Goal: Transaction & Acquisition: Download file/media

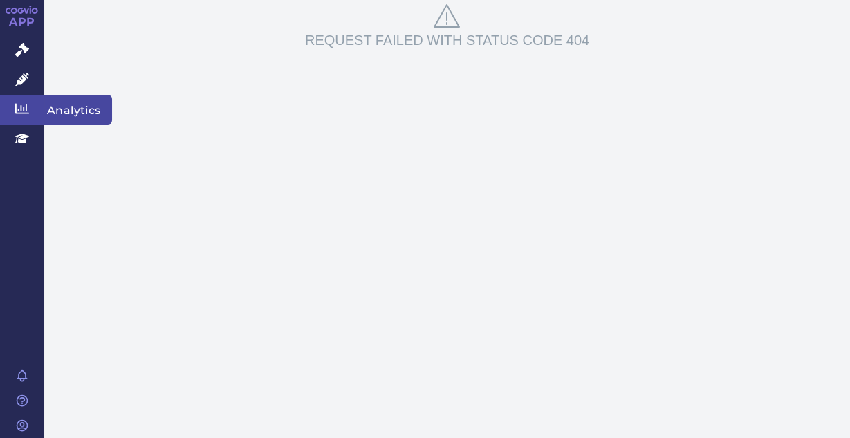
click at [78, 107] on span "Analytics" at bounding box center [78, 109] width 68 height 29
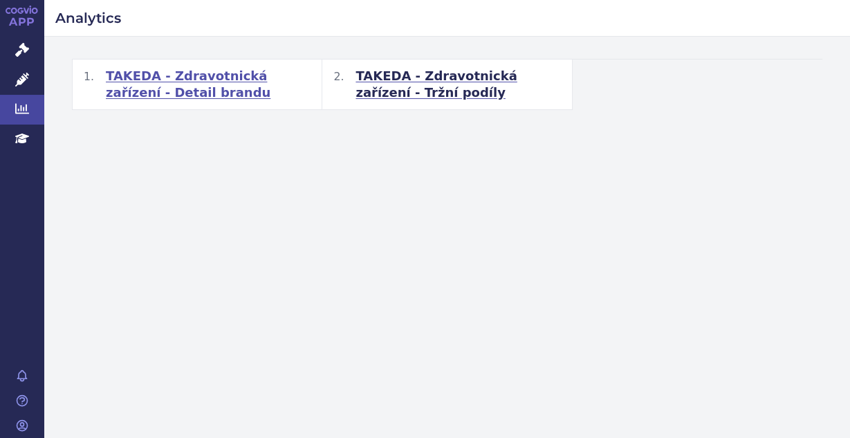
click at [167, 90] on span "TAKEDA - Zdravotnická zařízení - Detail brandu" at bounding box center [208, 84] width 205 height 33
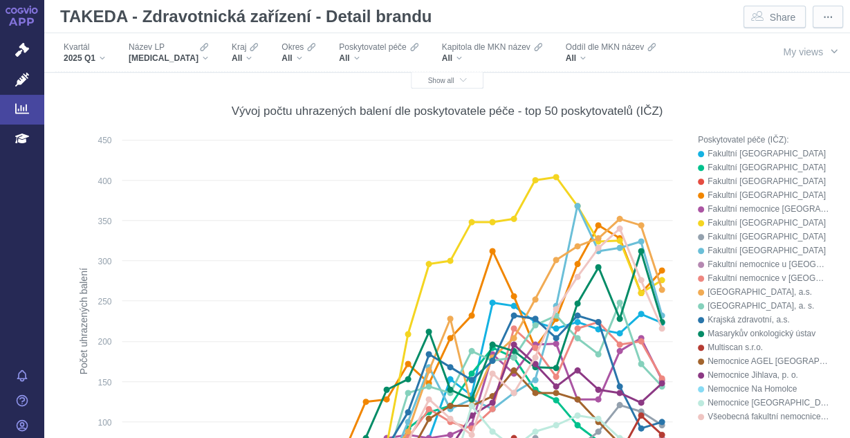
scroll to position [776, 0]
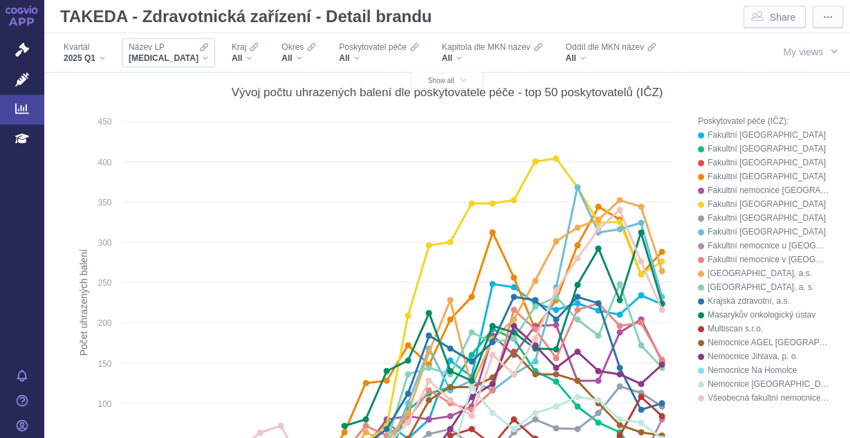
click at [179, 53] on div "BAVENCIO" at bounding box center [169, 58] width 80 height 11
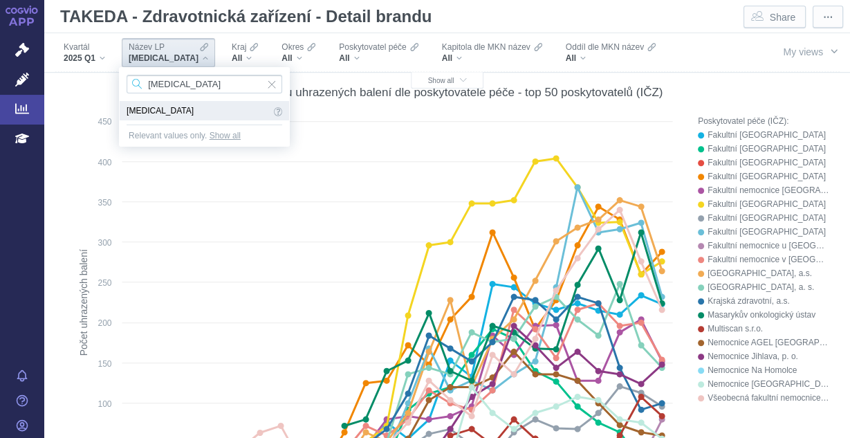
type input "entyvio"
click at [155, 114] on span "ENTYVIO" at bounding box center [199, 110] width 144 height 15
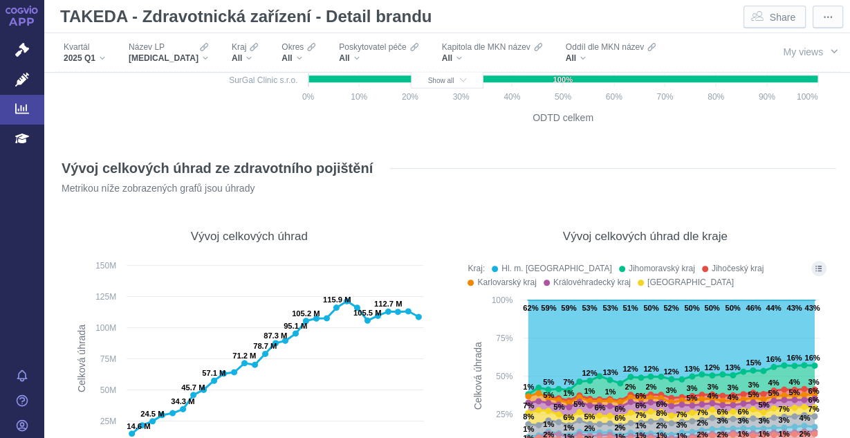
scroll to position [9130, 0]
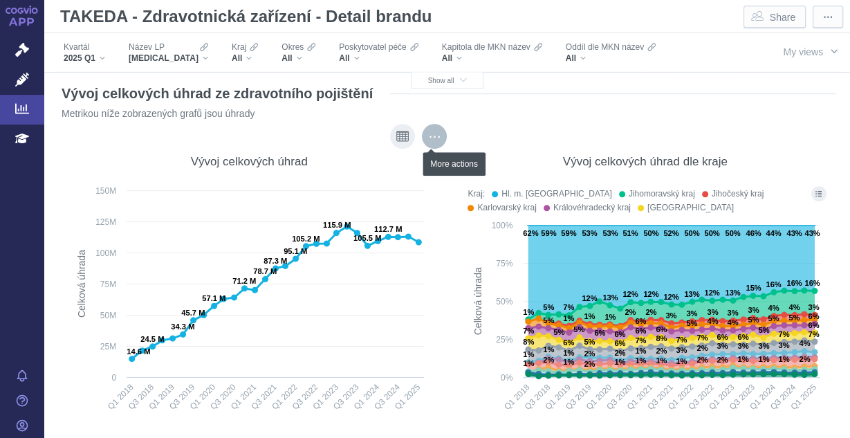
click at [432, 137] on div "More actions" at bounding box center [434, 136] width 25 height 25
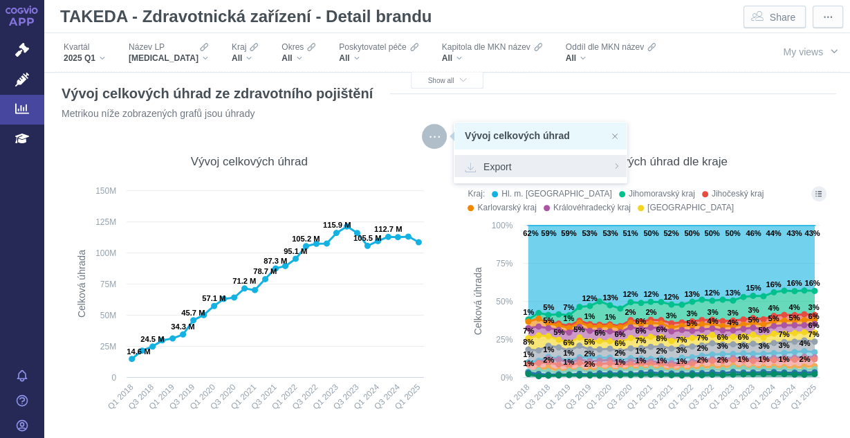
click at [486, 169] on span "Export" at bounding box center [541, 166] width 152 height 14
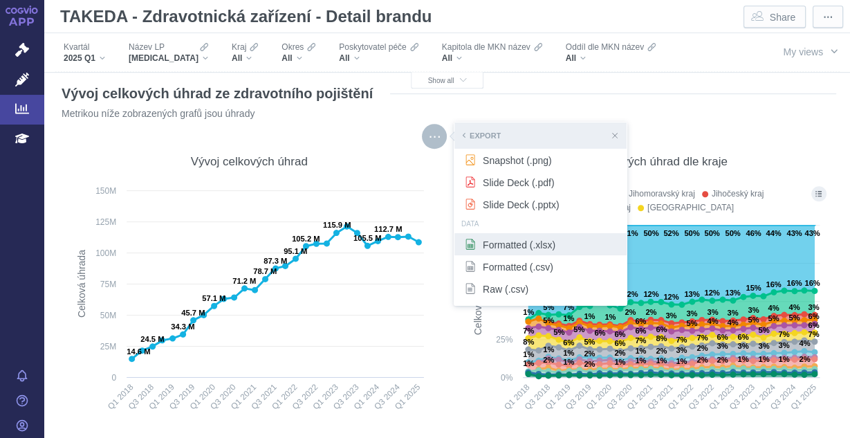
click at [510, 248] on span "Formatted (.xlsx)" at bounding box center [541, 244] width 152 height 14
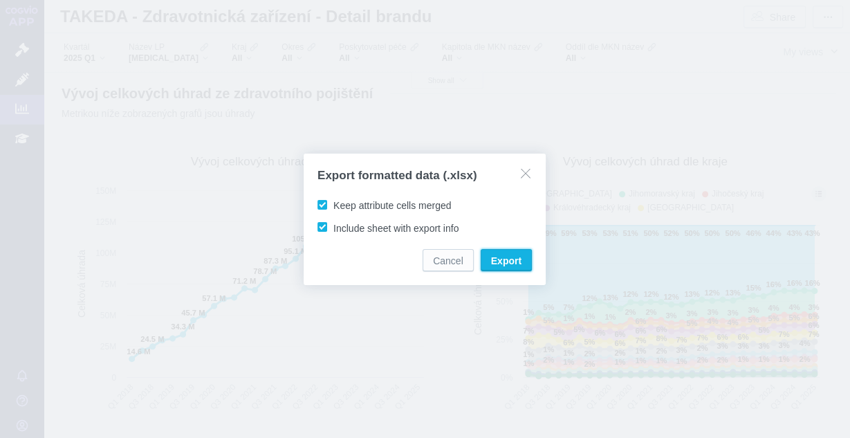
click at [510, 249] on button "Export" at bounding box center [506, 260] width 51 height 22
